Goal: Task Accomplishment & Management: Manage account settings

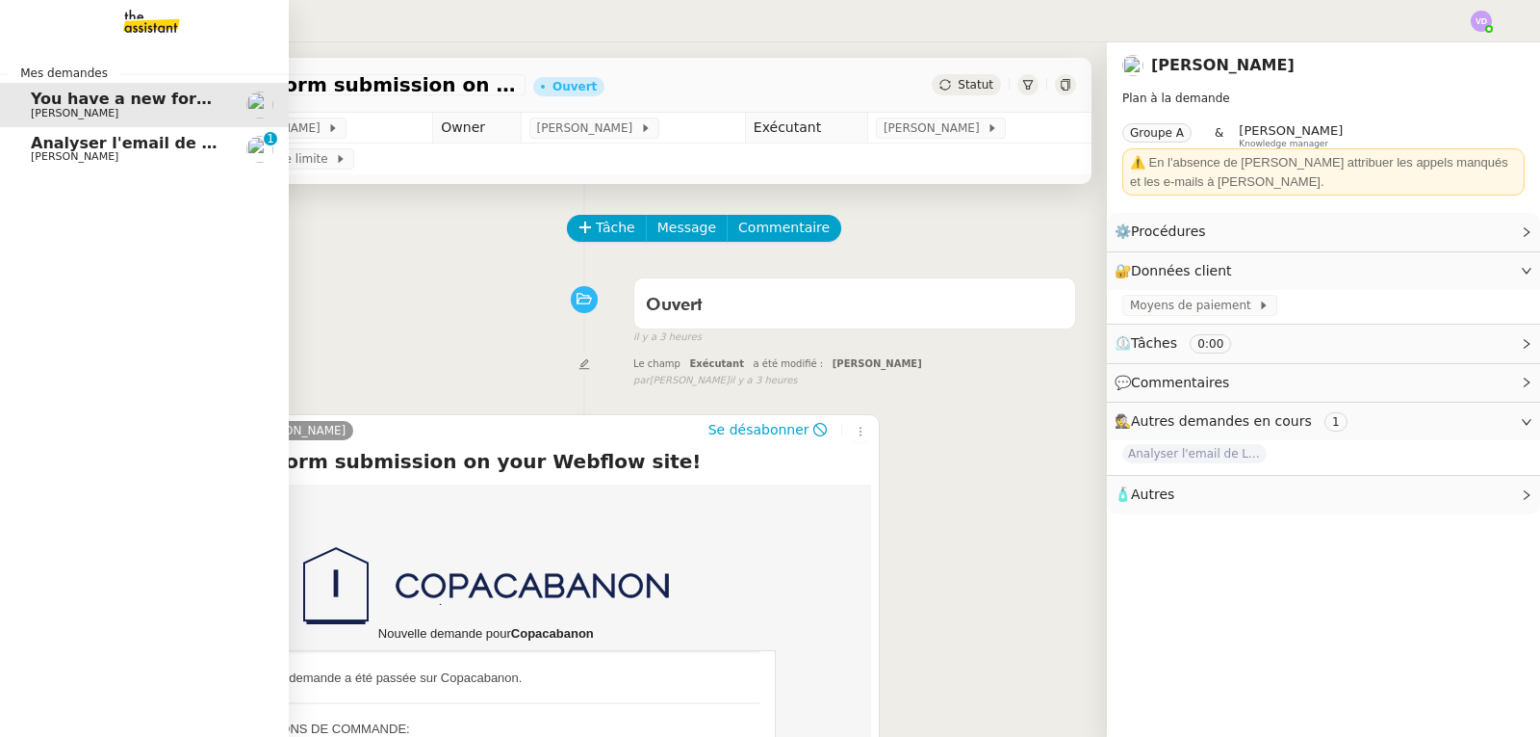
click at [54, 164] on link "Analyser l'email de Le Journal de l'Architecte [PERSON_NAME] 0 1 2 3 4 5 6 7 8 9" at bounding box center [144, 149] width 289 height 44
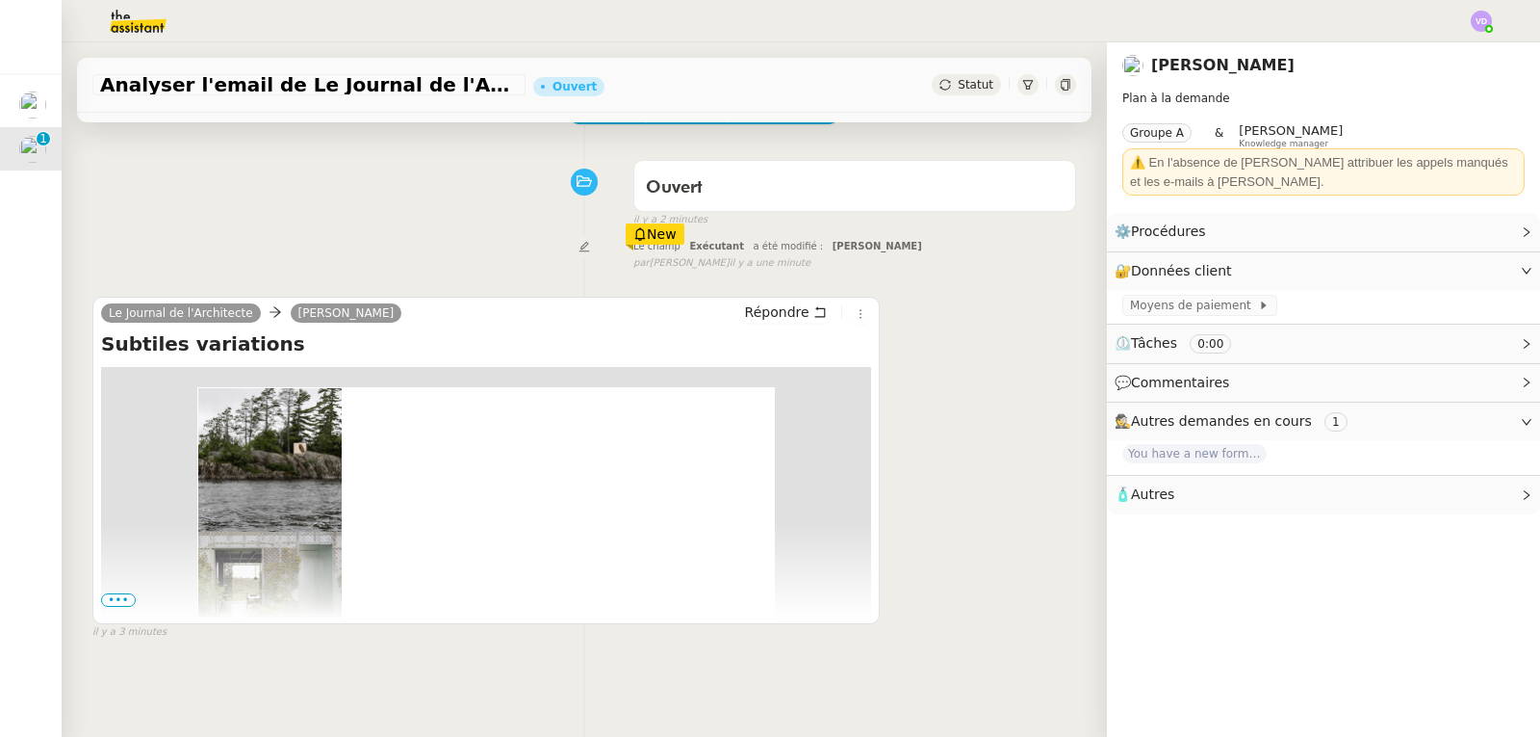
scroll to position [257, 0]
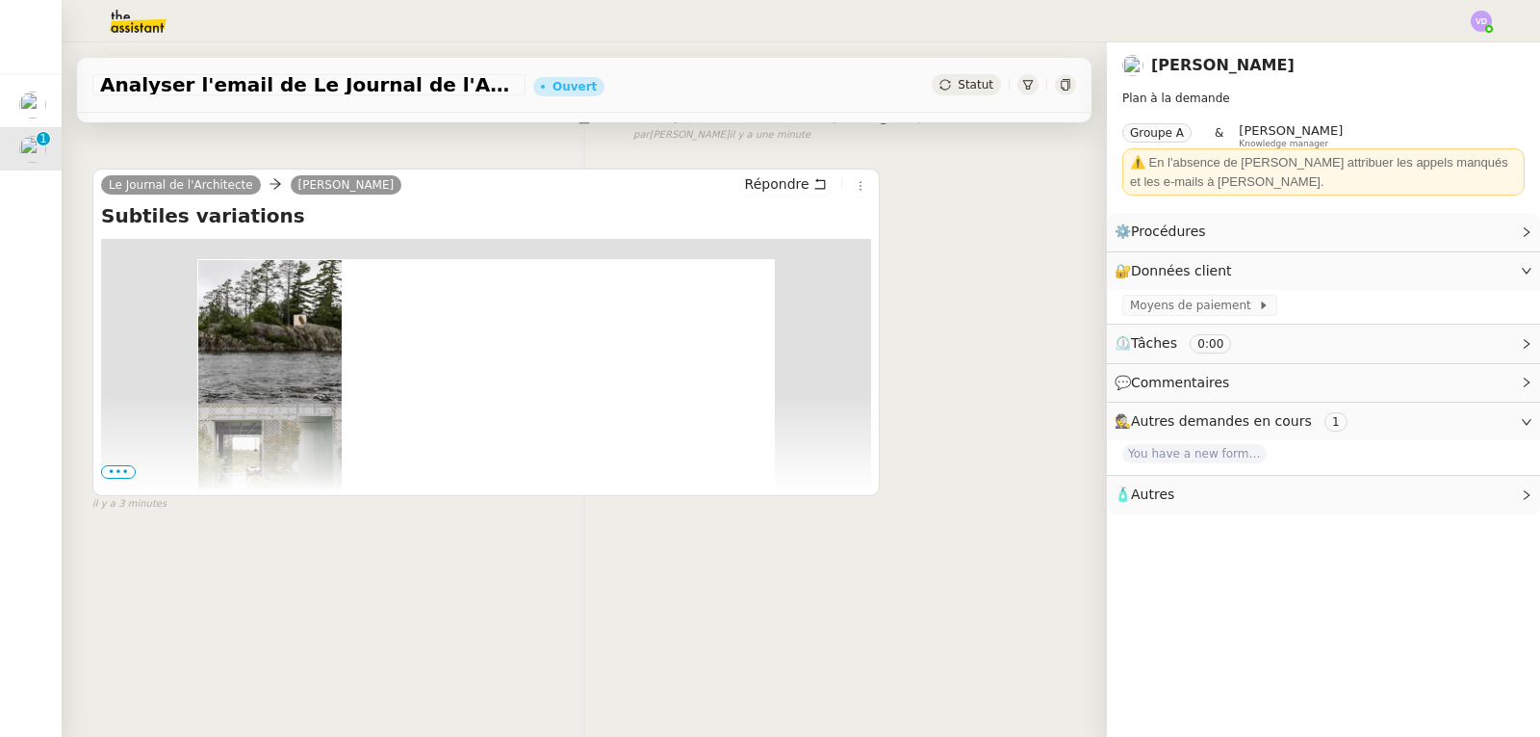
click at [110, 465] on span "•••" at bounding box center [118, 471] width 35 height 13
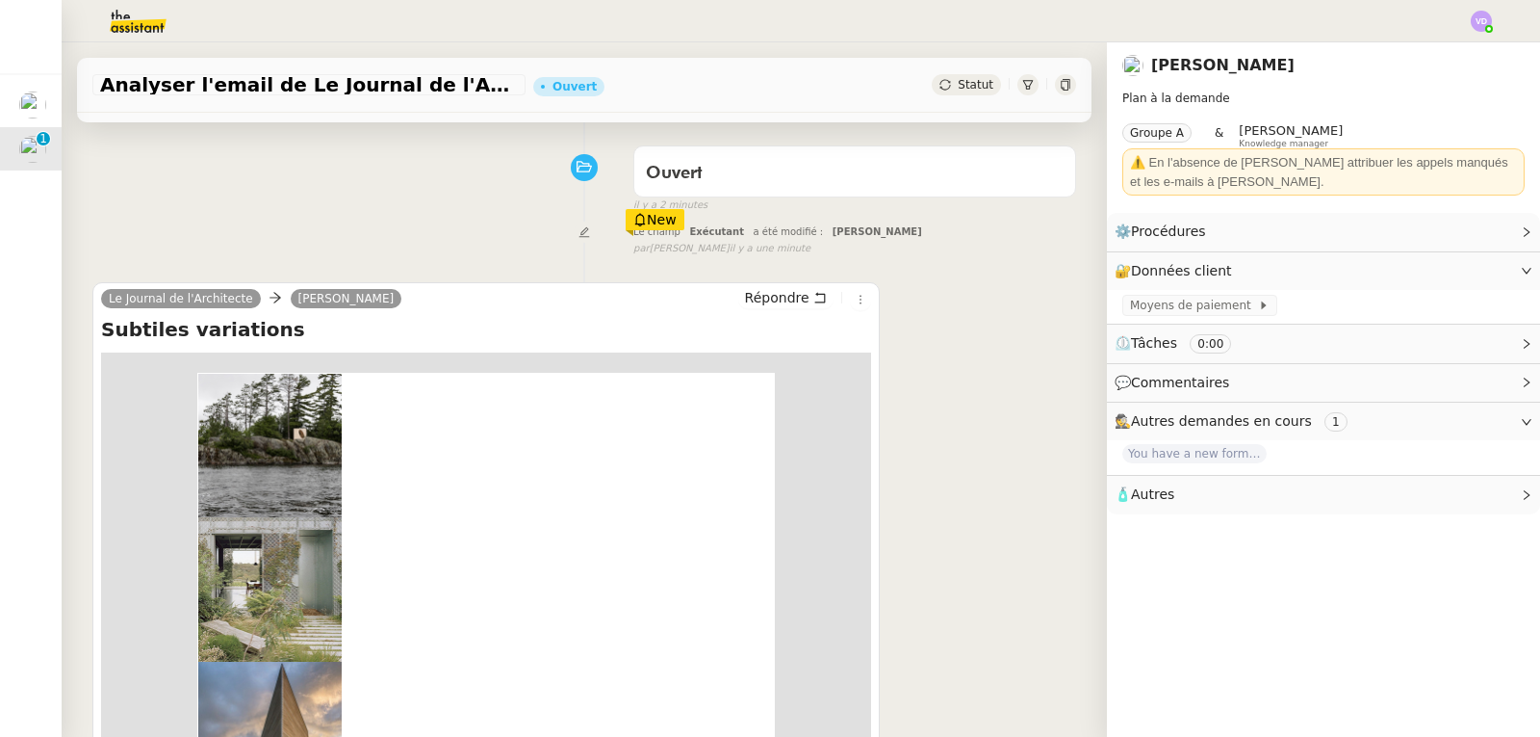
scroll to position [0, 0]
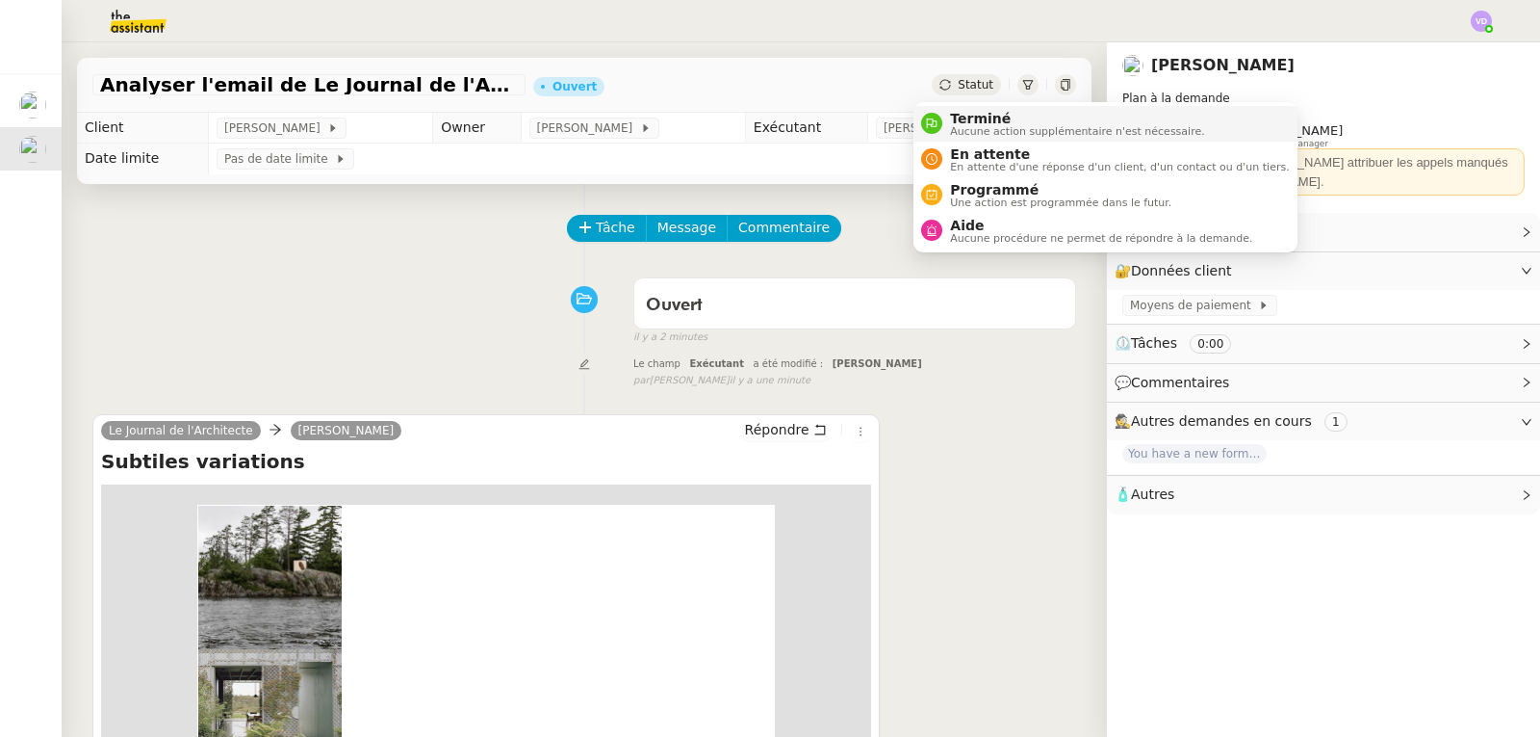
click at [959, 121] on span "Terminé" at bounding box center [1077, 118] width 254 height 15
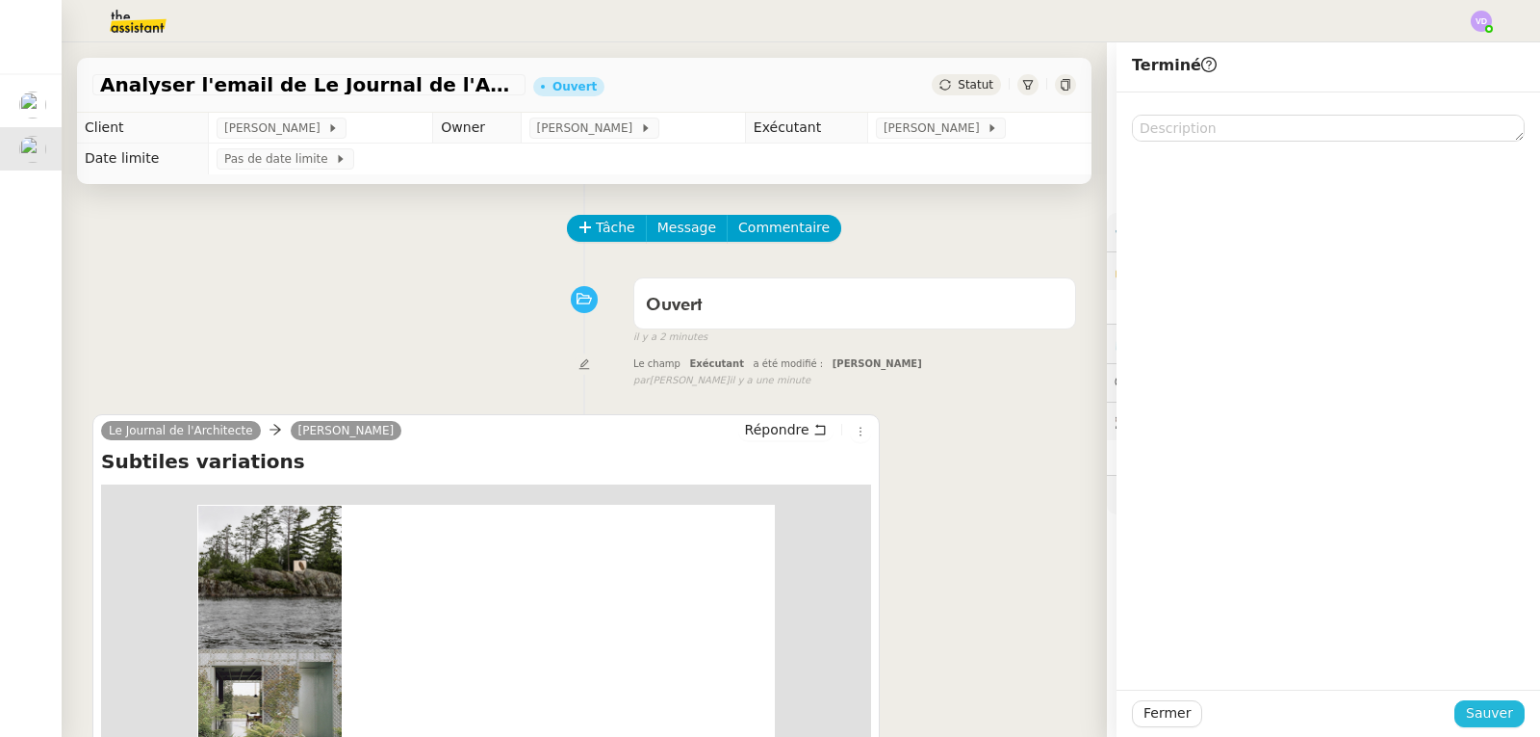
click at [1471, 716] on span "Sauver" at bounding box center [1489, 713] width 47 height 22
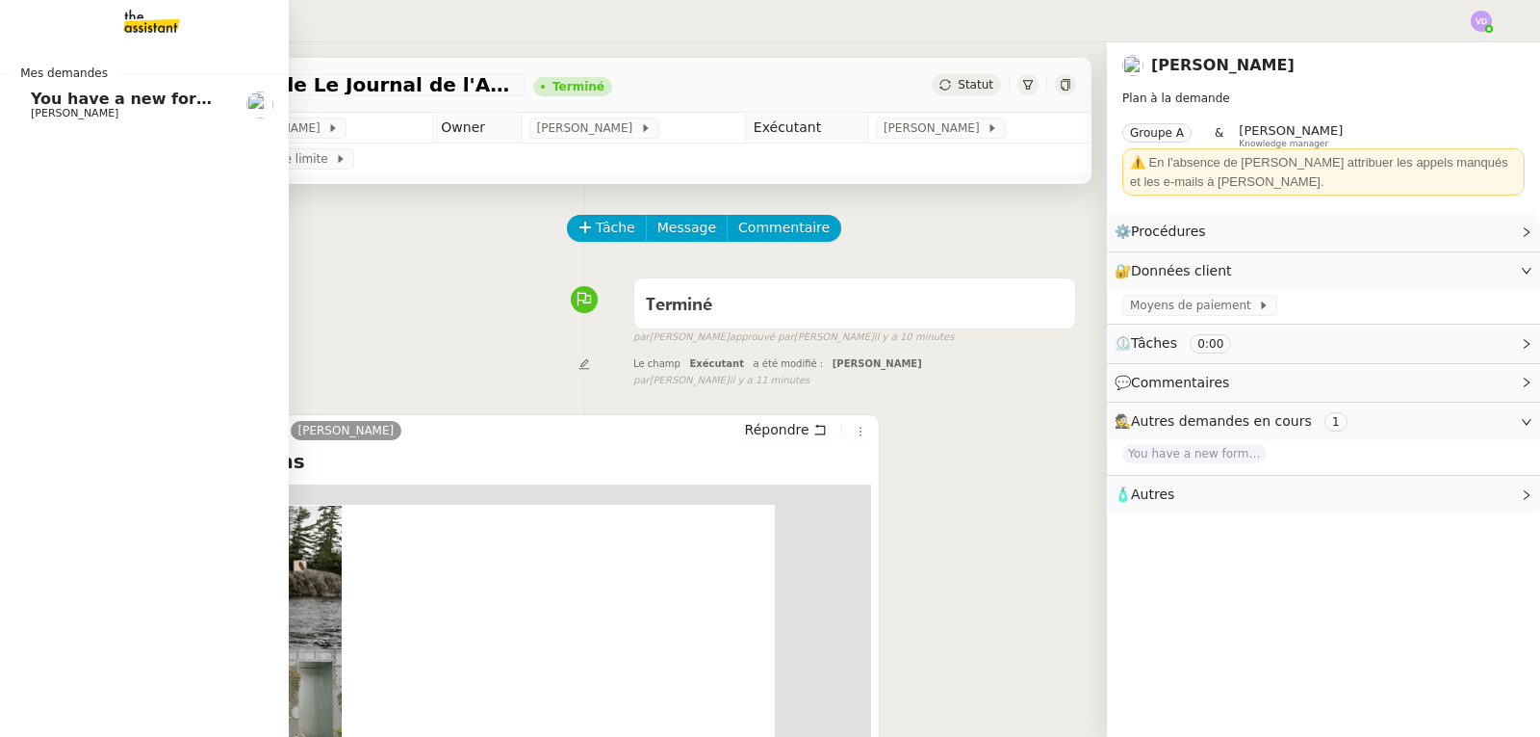
click at [70, 113] on span "[PERSON_NAME]" at bounding box center [75, 113] width 88 height 13
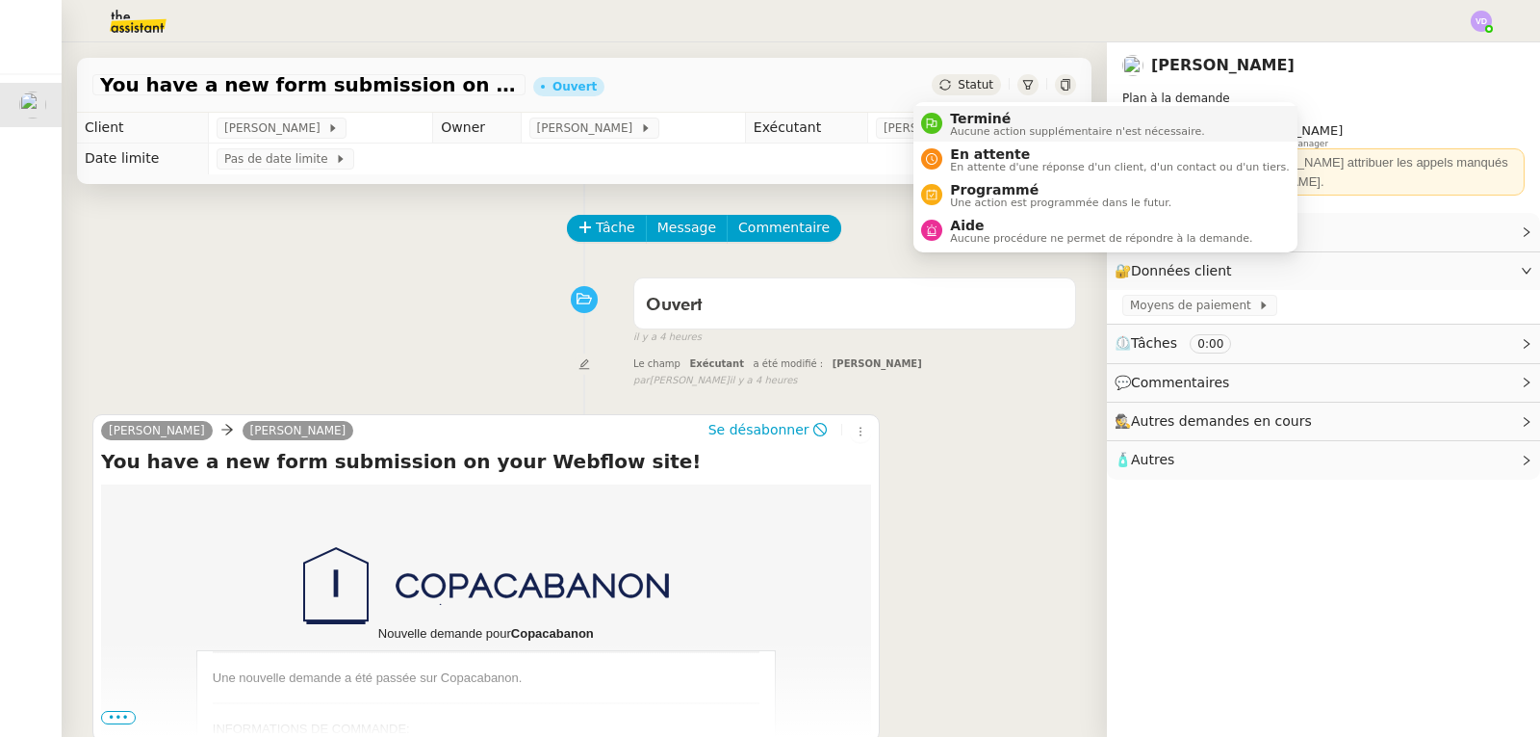
click at [961, 111] on span "Terminé" at bounding box center [1077, 118] width 254 height 15
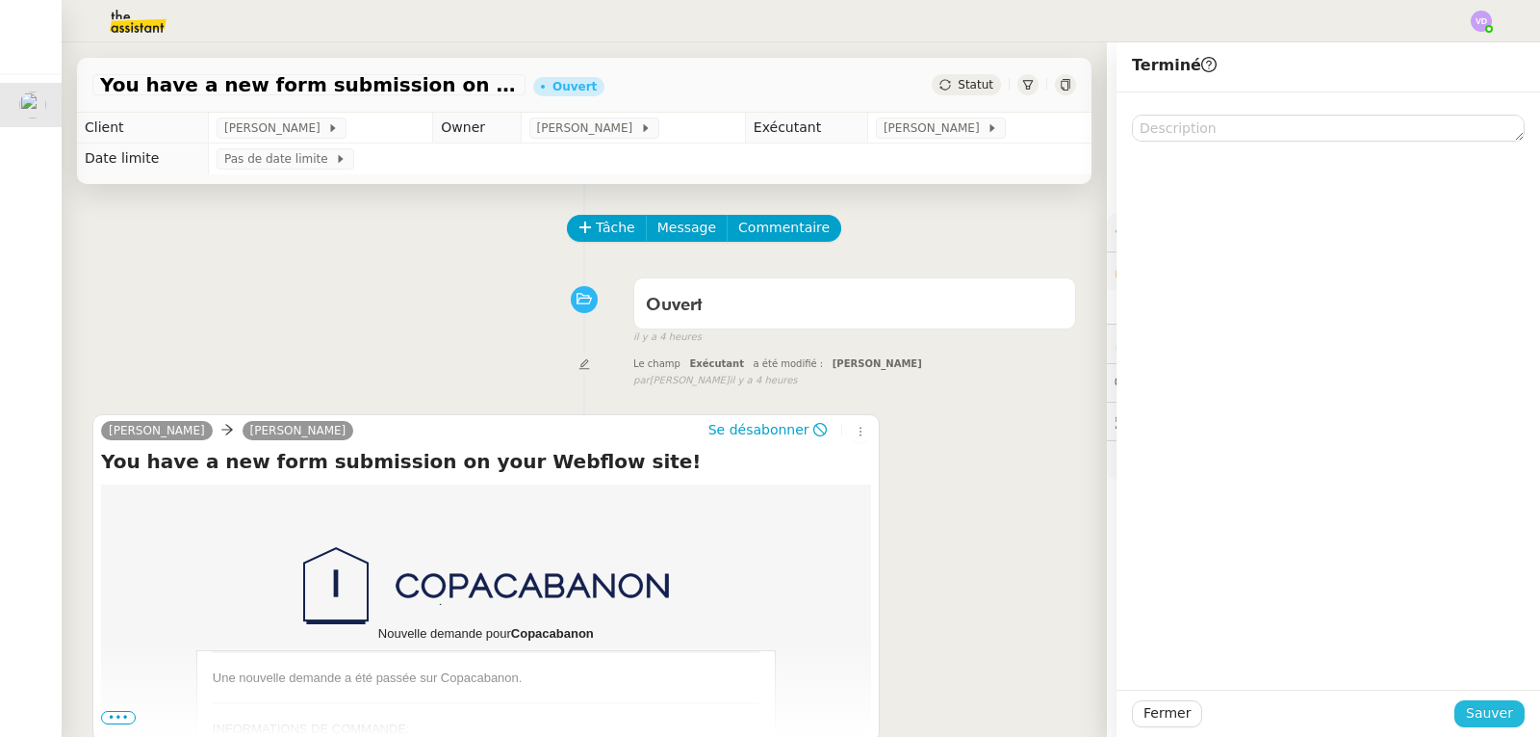
click at [1472, 715] on span "Sauver" at bounding box center [1489, 713] width 47 height 22
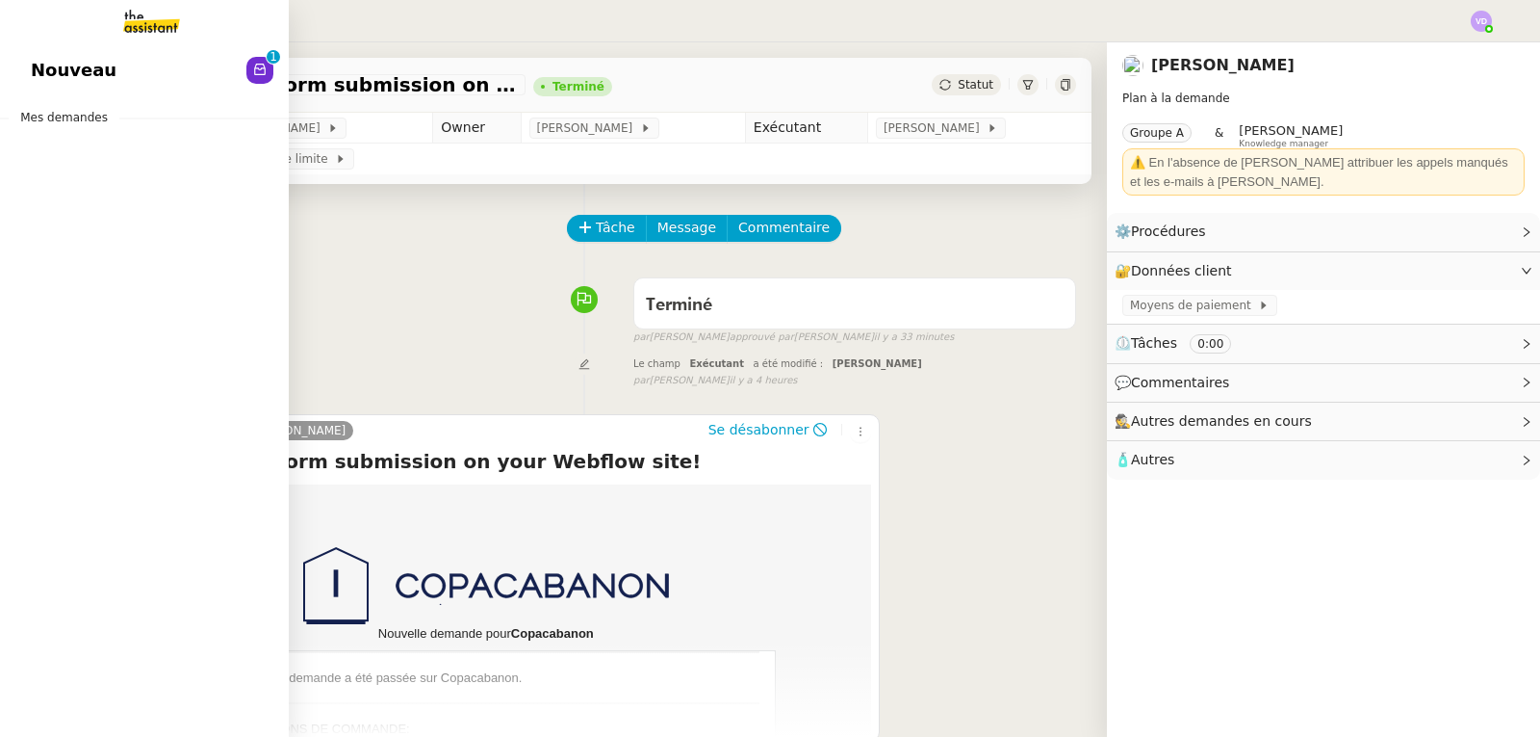
click at [46, 67] on span "Nouveau" at bounding box center [74, 70] width 86 height 29
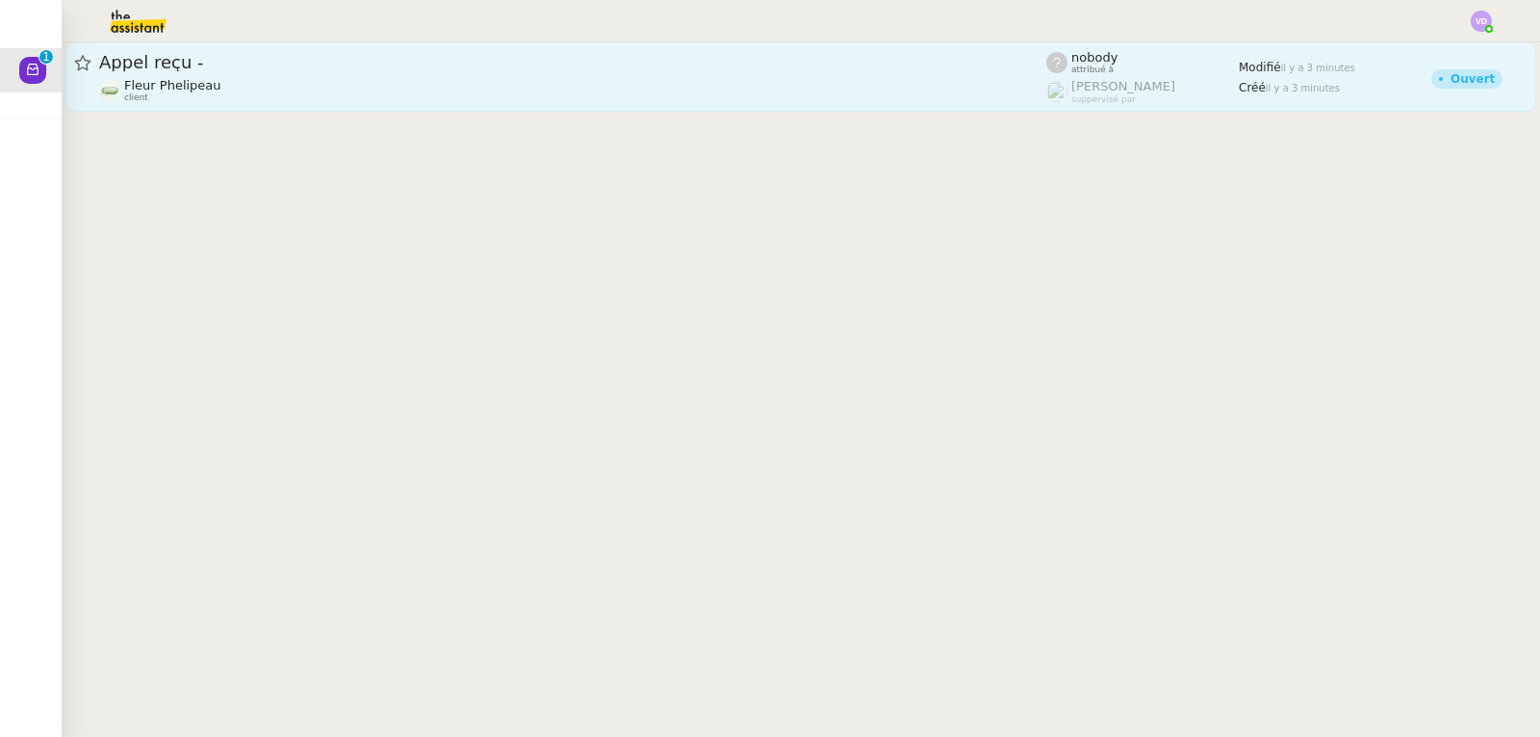
click at [366, 93] on div "Fleur Phelipeau client" at bounding box center [572, 90] width 947 height 25
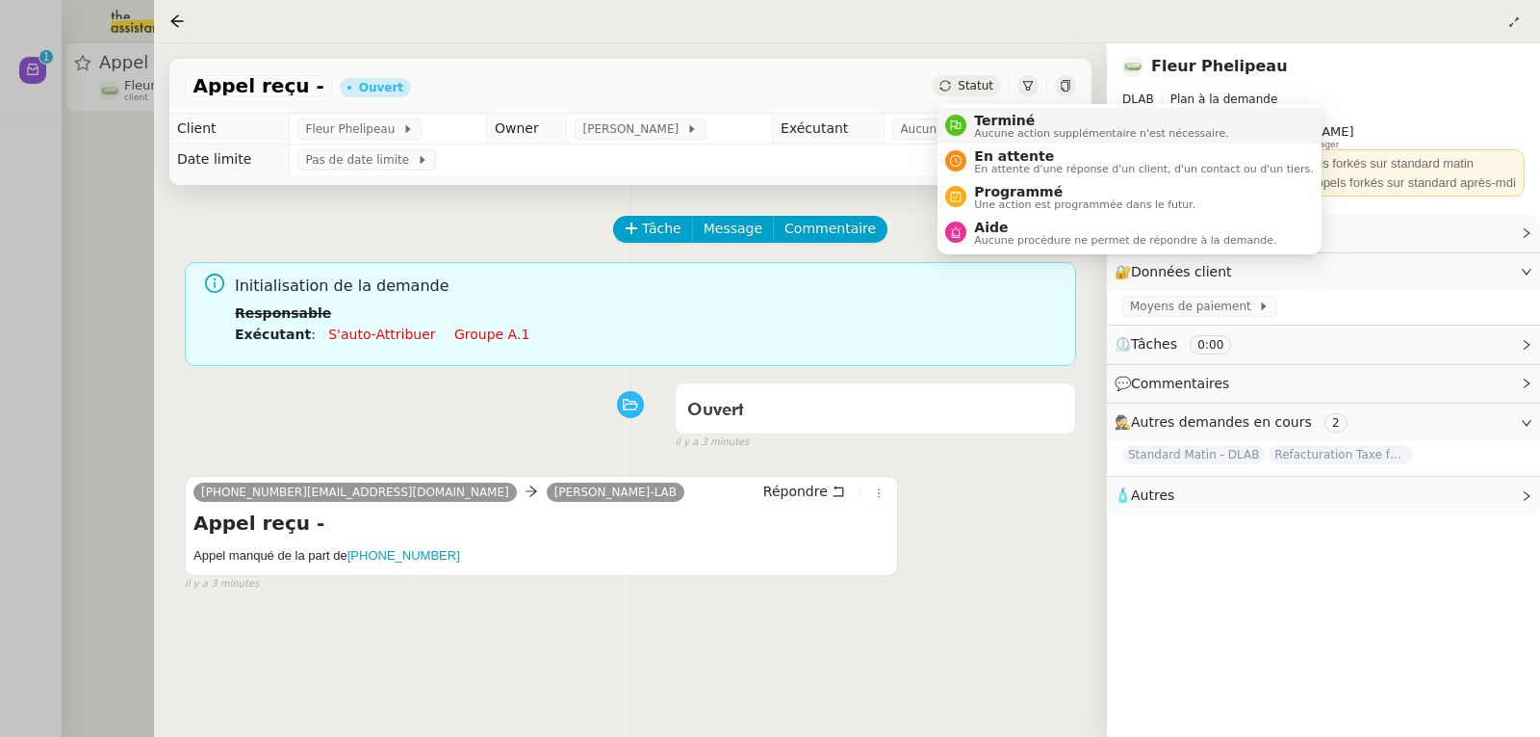
click at [986, 123] on span "Terminé" at bounding box center [1101, 120] width 254 height 15
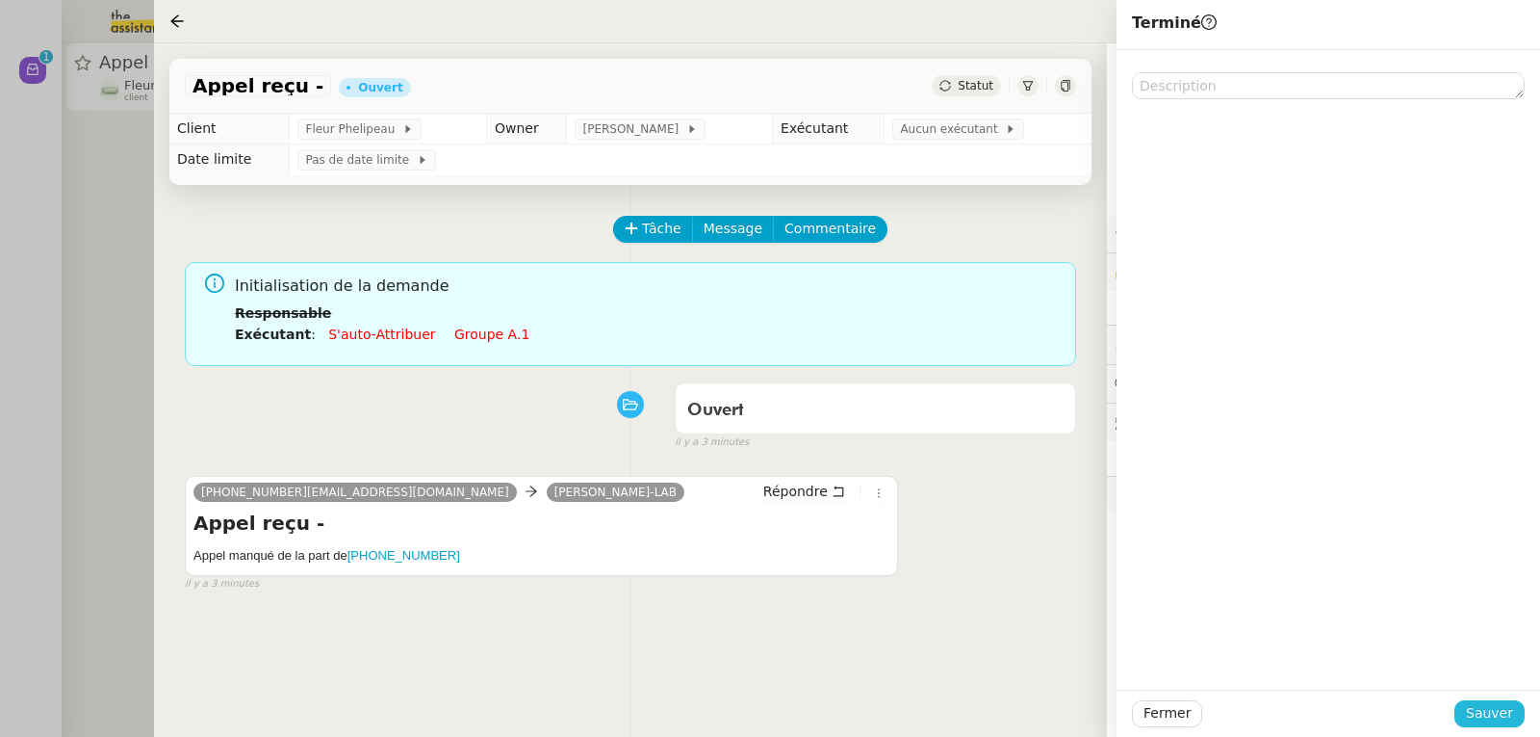
click at [1481, 718] on span "Sauver" at bounding box center [1489, 713] width 47 height 22
